Goal: Complete application form

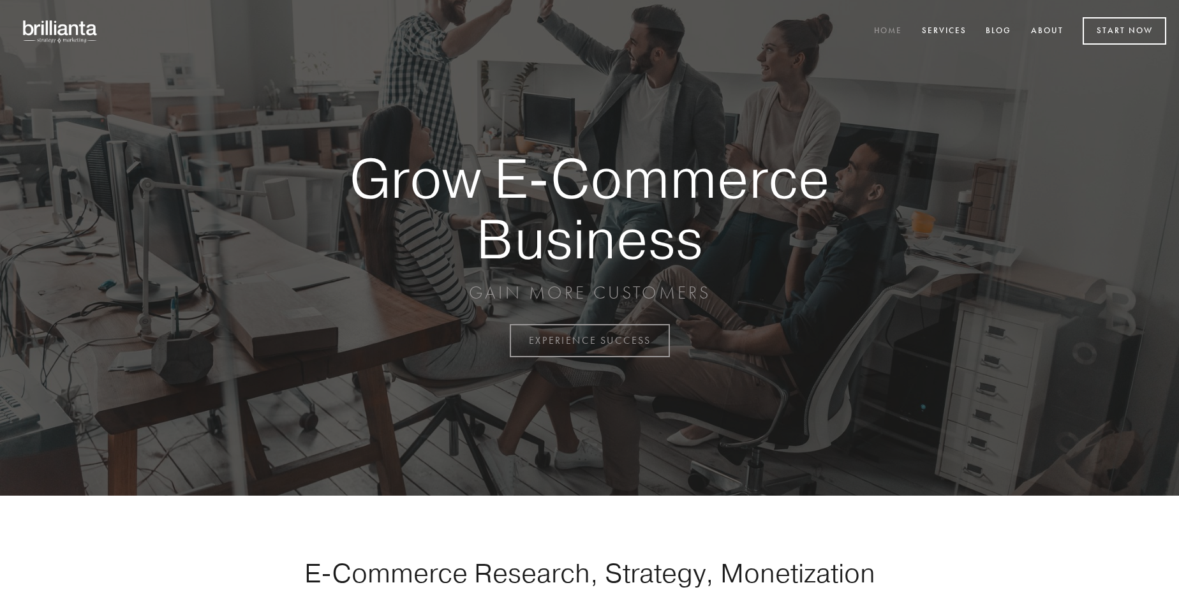
scroll to position [3344, 0]
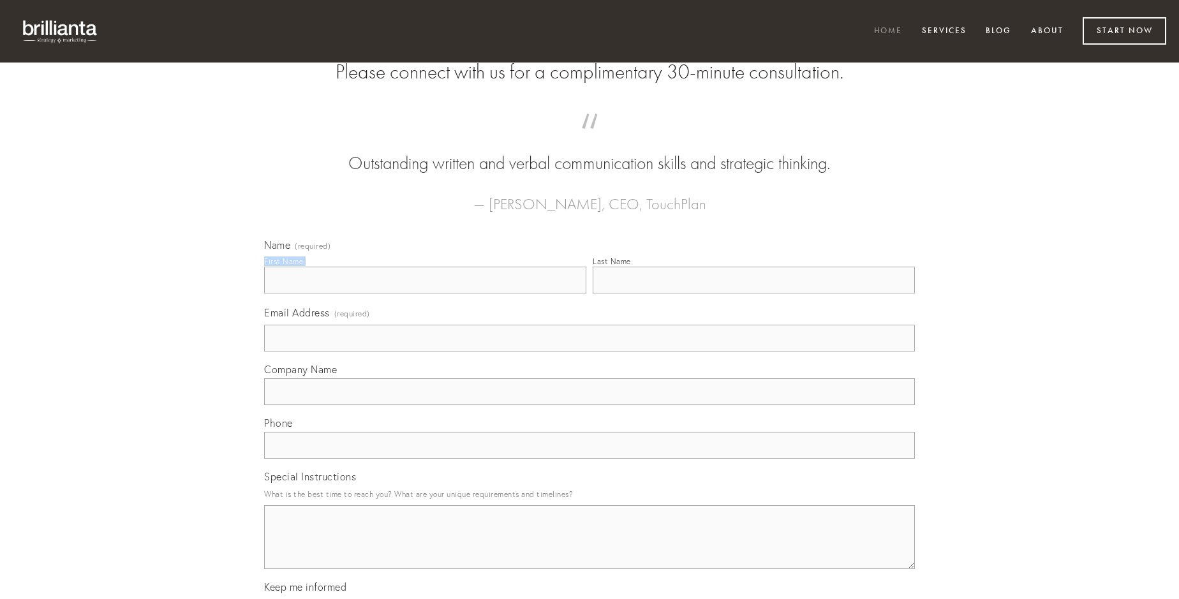
type input "[PERSON_NAME]"
click at [753, 293] on input "Last Name" at bounding box center [754, 280] width 322 height 27
type input "[PERSON_NAME]"
click at [590, 352] on input "Email Address (required)" at bounding box center [589, 338] width 651 height 27
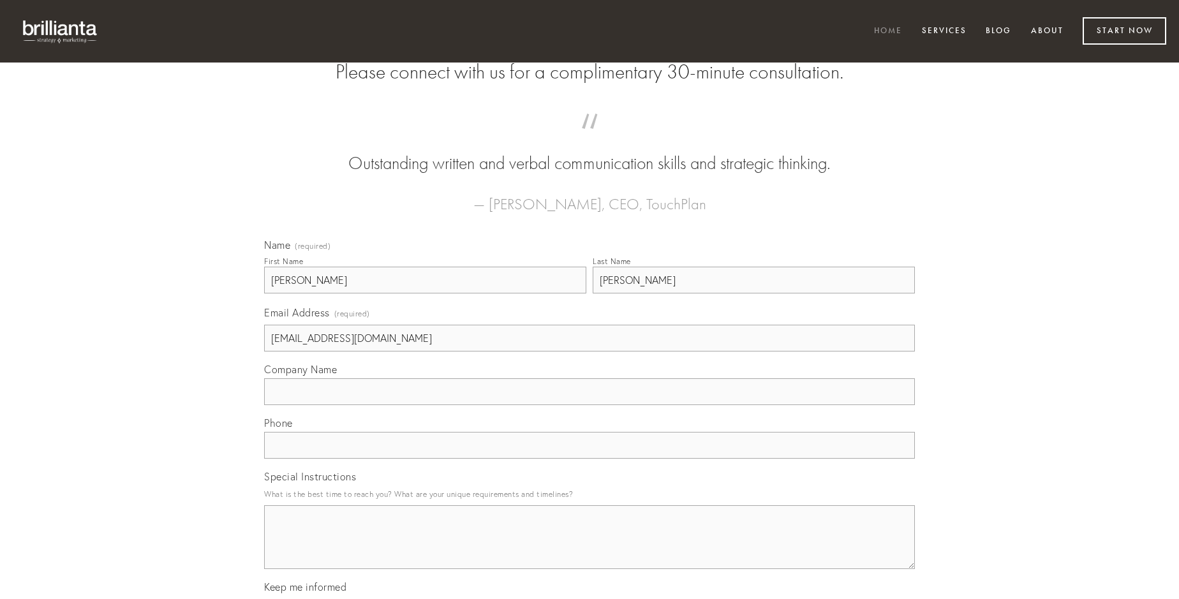
type input "[EMAIL_ADDRESS][DOMAIN_NAME]"
click at [590, 405] on input "Company Name" at bounding box center [589, 391] width 651 height 27
type input "correptius"
click at [590, 459] on input "text" at bounding box center [589, 445] width 651 height 27
click at [590, 549] on textarea "Special Instructions" at bounding box center [589, 537] width 651 height 64
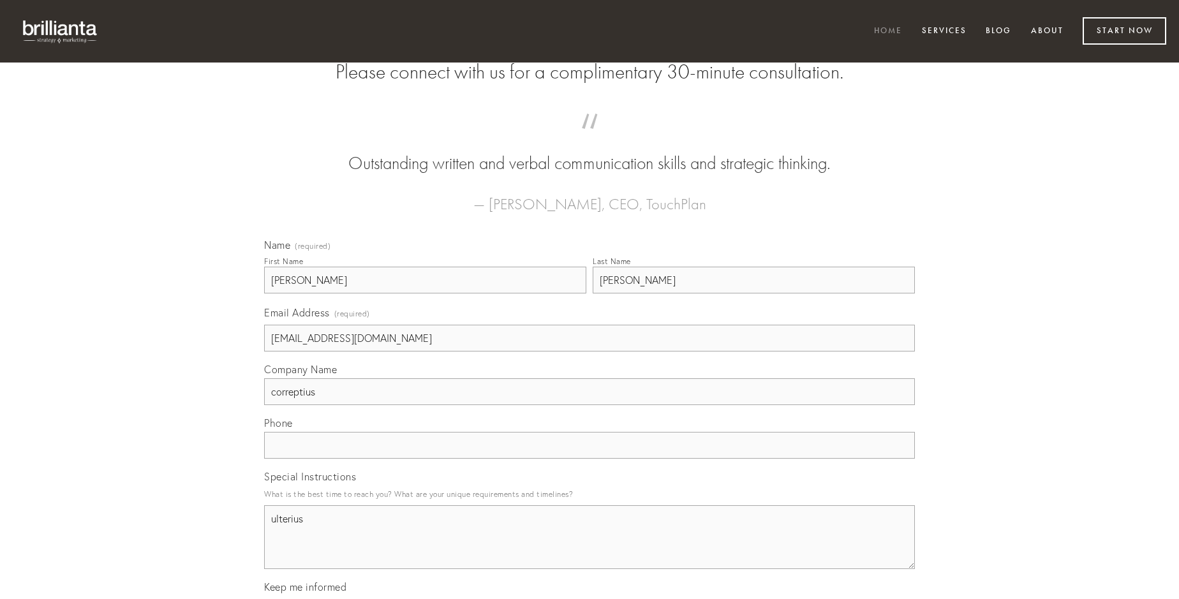
type textarea "ulterius"
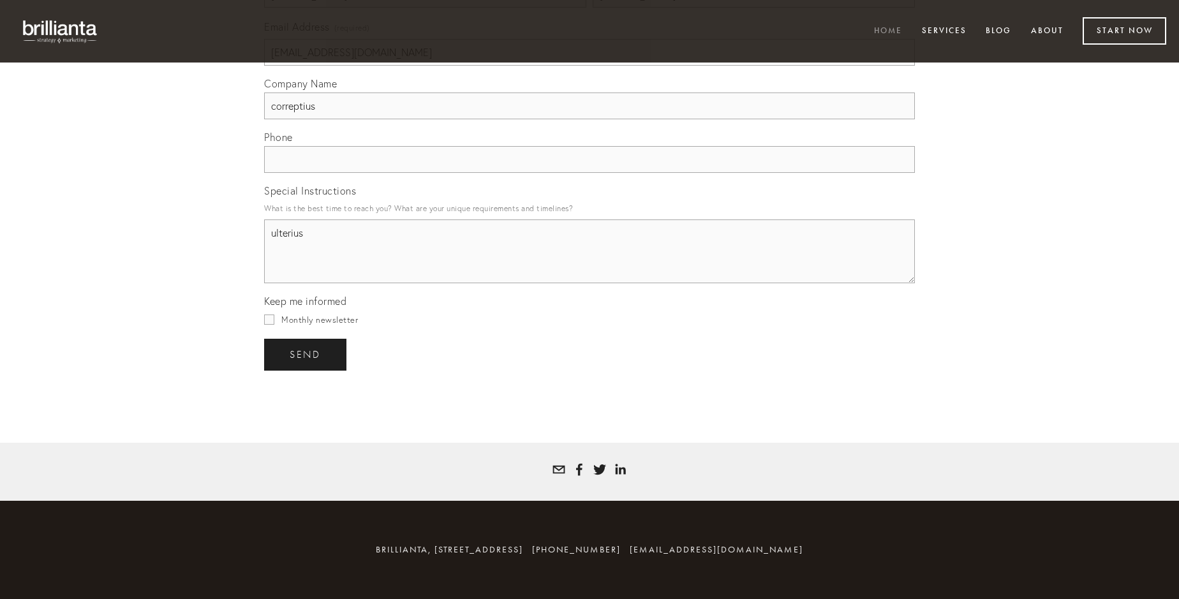
click at [306, 354] on span "send" at bounding box center [305, 354] width 31 height 11
